Goal: Find specific page/section: Find specific page/section

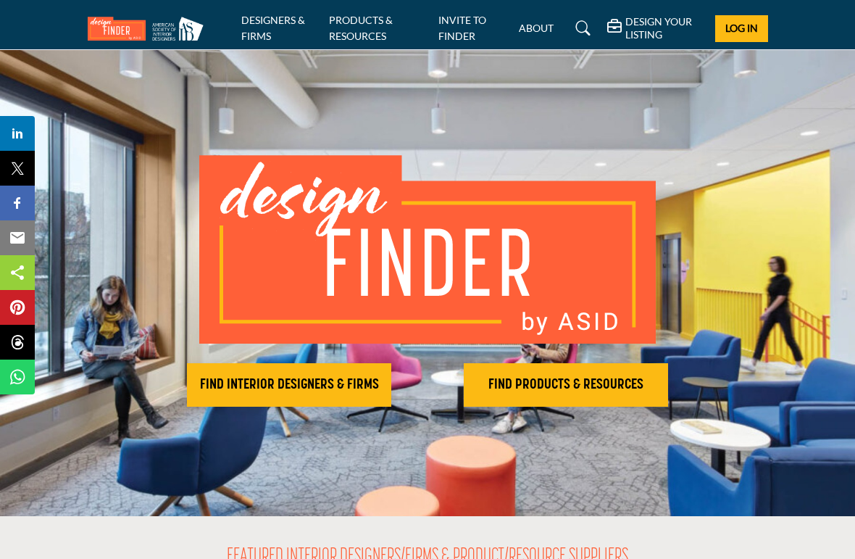
scroll to position [4, 0]
click at [387, 378] on h2 "FIND PRODUCTS & RESOURCES" at bounding box center [289, 385] width 196 height 17
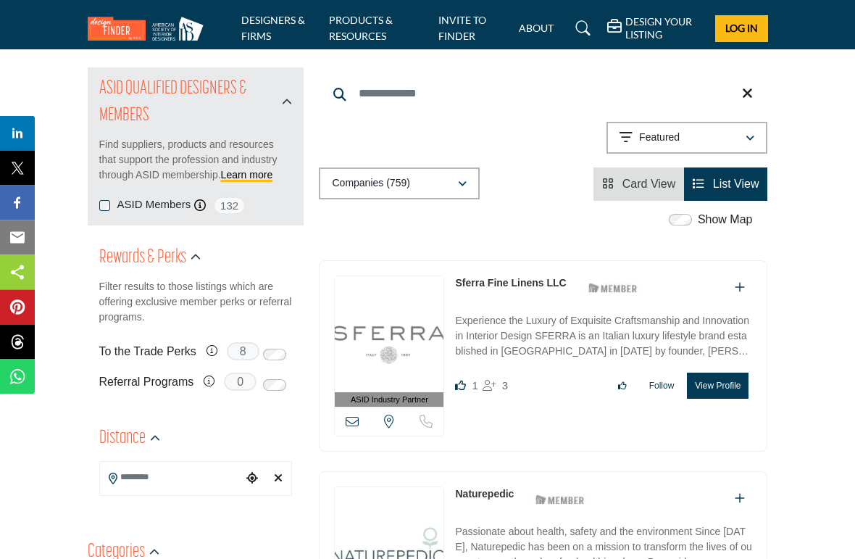
scroll to position [148, 0]
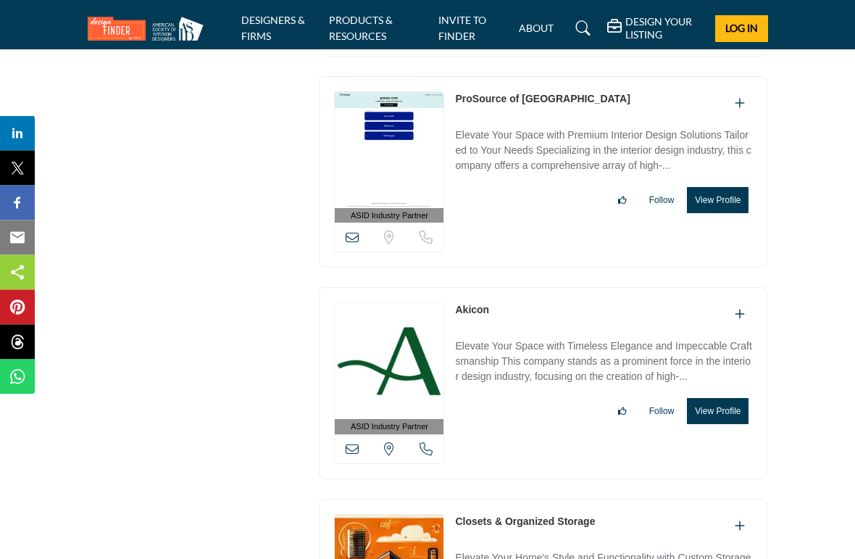
scroll to position [6016, 0]
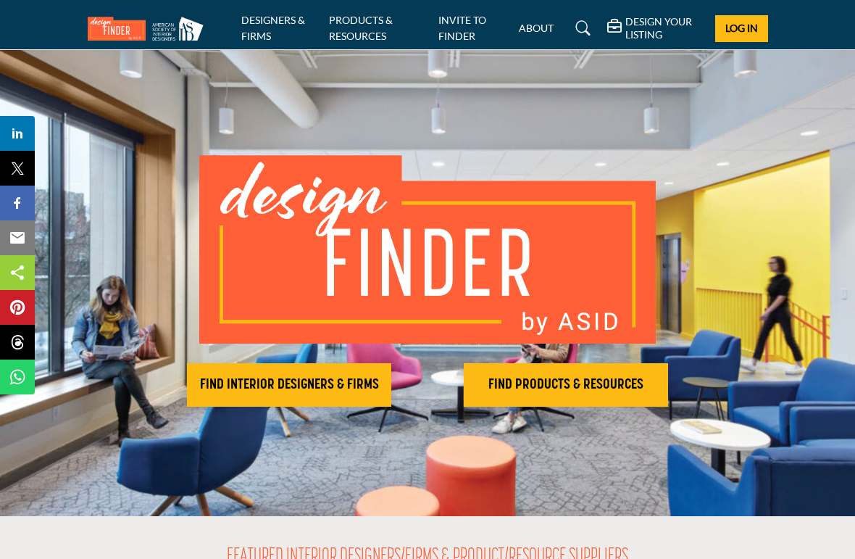
click at [232, 393] on h2 "FIND INTERIOR DESIGNERS & FIRMS" at bounding box center [289, 384] width 196 height 17
